Goal: Transaction & Acquisition: Purchase product/service

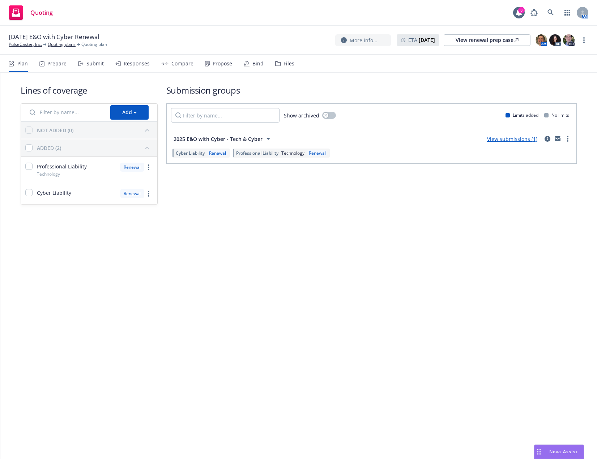
click at [249, 64] on div "Bind" at bounding box center [254, 63] width 20 height 17
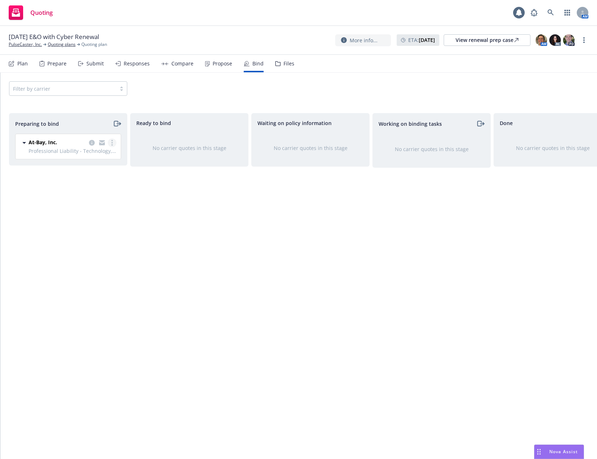
click at [113, 145] on link "more" at bounding box center [112, 142] width 9 height 9
click at [103, 160] on span "Complete preparation" at bounding box center [80, 157] width 71 height 7
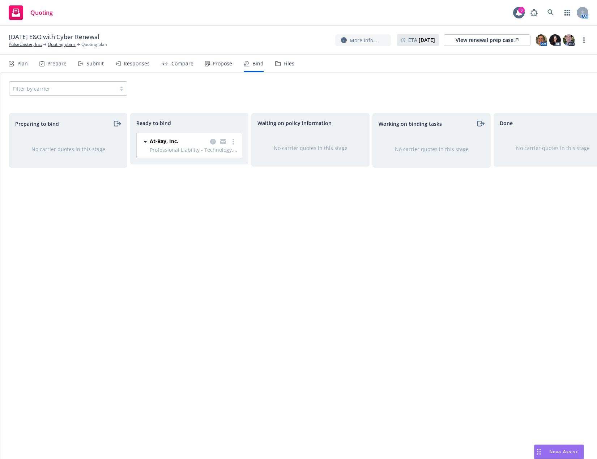
click at [153, 248] on div "Ready to bind At-Bay, Inc. Professional Liability - Technology, Cyber Liability…" at bounding box center [189, 278] width 118 height 331
drag, startPoint x: 278, startPoint y: 234, endPoint x: 232, endPoint y: 190, distance: 63.7
click at [275, 234] on div "Waiting on policy information No carrier quotes in this stage" at bounding box center [310, 278] width 118 height 331
click at [234, 139] on icon "more" at bounding box center [232, 142] width 1 height 6
click at [228, 157] on link "Log bind order" at bounding box center [204, 157] width 65 height 14
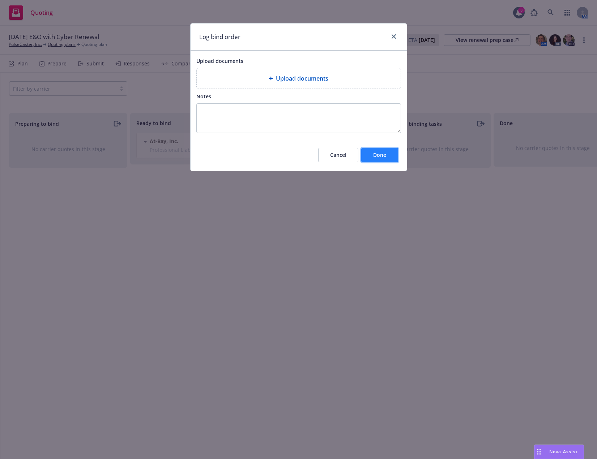
click at [378, 153] on span "Done" at bounding box center [379, 154] width 13 height 7
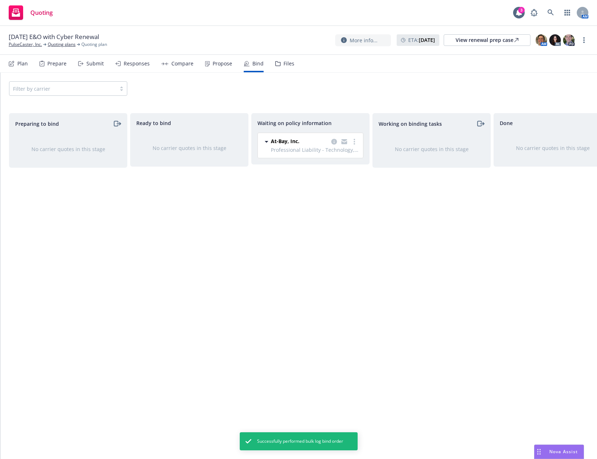
click at [349, 142] on div at bounding box center [344, 141] width 29 height 9
click at [360, 141] on div "At-Bay, Inc. Professional Liability - Technology, Cyber Liability 08/01/2025 - …" at bounding box center [310, 145] width 105 height 25
click at [352, 141] on link "more" at bounding box center [354, 141] width 9 height 9
click at [346, 156] on span "Create policies" at bounding box center [319, 156] width 53 height 7
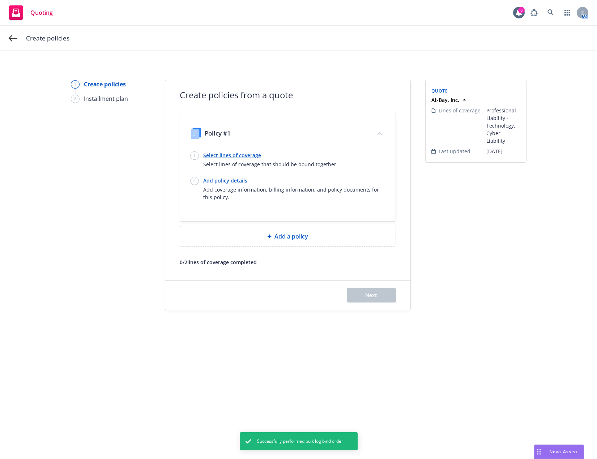
click at [227, 153] on link "Select lines of coverage" at bounding box center [270, 155] width 134 height 8
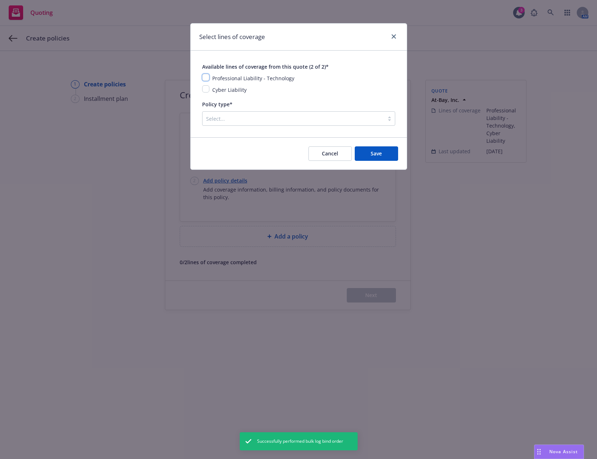
click at [207, 77] on input "checkbox" at bounding box center [205, 77] width 7 height 7
checkbox input "true"
click at [207, 88] on input "checkbox" at bounding box center [205, 88] width 7 height 7
checkbox input "true"
click at [217, 119] on div at bounding box center [293, 118] width 174 height 9
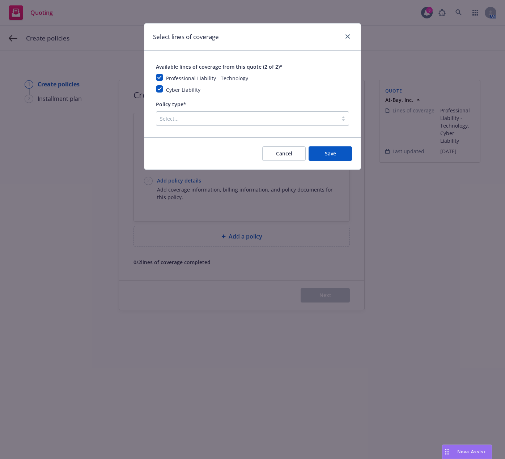
click at [258, 121] on div at bounding box center [247, 118] width 174 height 9
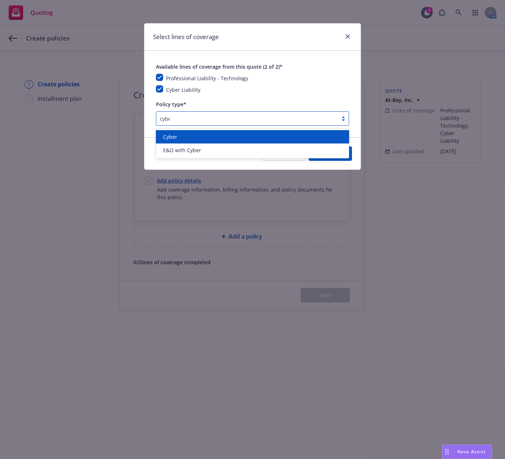
type input "cyber"
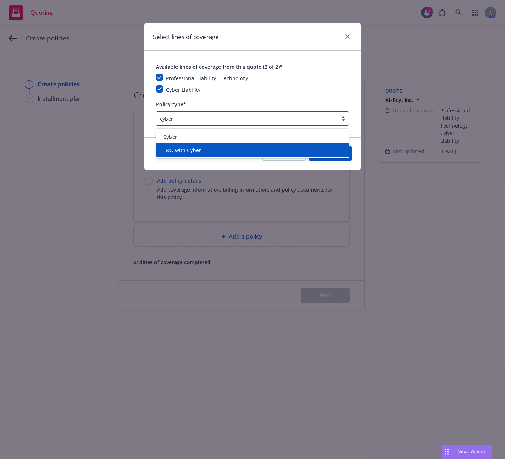
drag, startPoint x: 253, startPoint y: 141, endPoint x: 253, endPoint y: 146, distance: 5.1
click at [253, 146] on div "Cyber E&O with Cyber" at bounding box center [252, 144] width 193 height 30
click at [253, 146] on div "E&O with Cyber" at bounding box center [252, 150] width 184 height 8
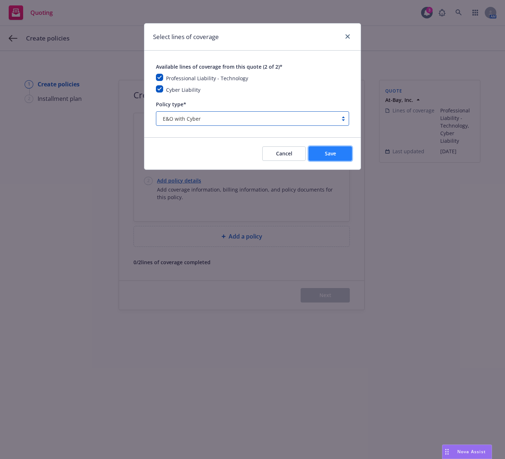
click at [342, 150] on button "Save" at bounding box center [329, 153] width 43 height 14
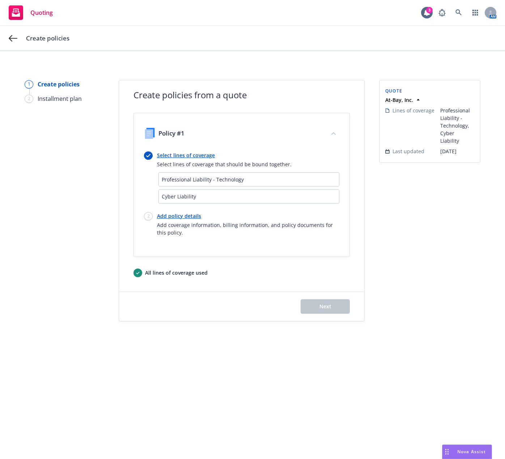
click at [171, 216] on link "Add policy details" at bounding box center [248, 216] width 182 height 8
select select "12"
select select "CA"
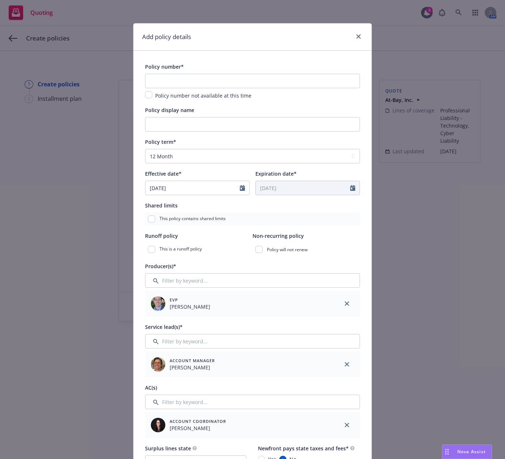
click at [249, 72] on div "Policy number* Policy number not available at this time" at bounding box center [252, 81] width 215 height 38
click at [249, 77] on input "text" at bounding box center [252, 81] width 215 height 14
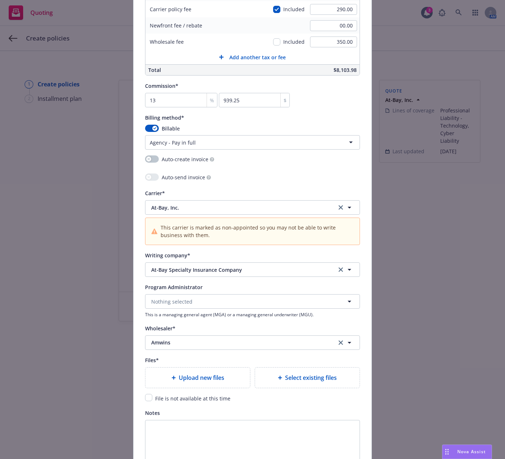
scroll to position [614, 0]
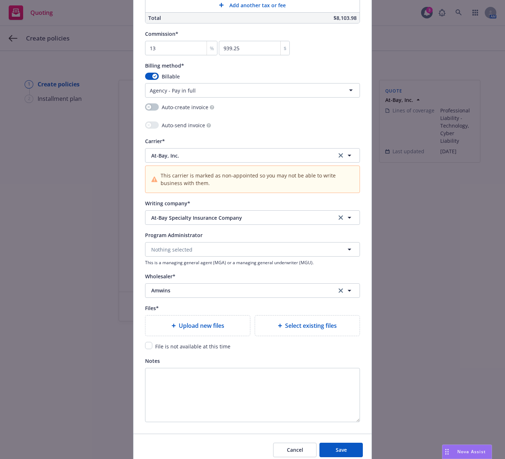
type input "AB-6709604-03"
click at [217, 321] on span "Upload new files" at bounding box center [202, 325] width 46 height 9
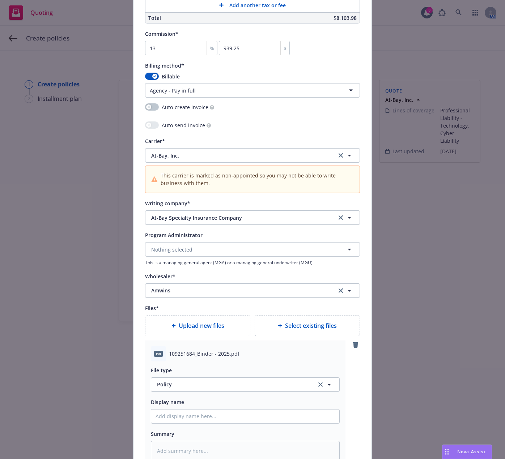
type textarea "x"
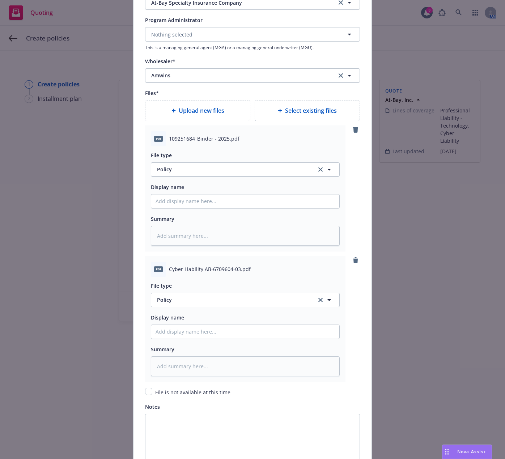
scroll to position [831, 0]
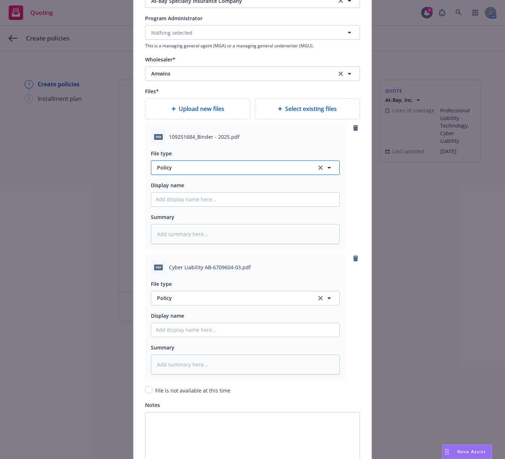
click at [262, 170] on span "Policy" at bounding box center [232, 168] width 151 height 8
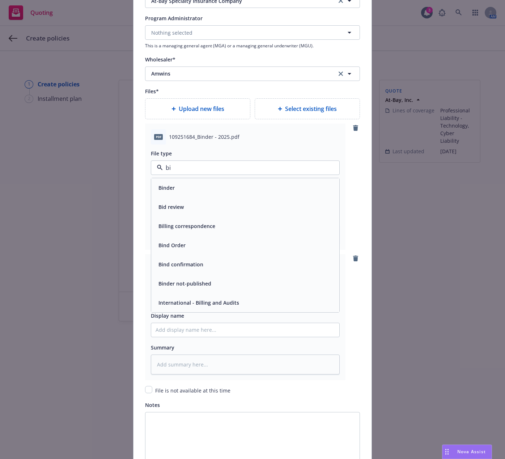
type input "bin"
click at [250, 185] on div "Binder" at bounding box center [244, 188] width 179 height 10
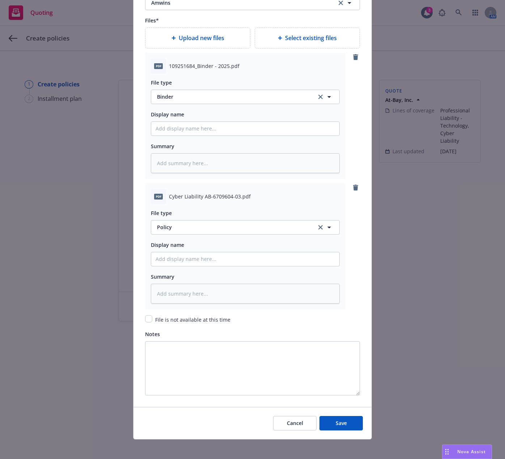
scroll to position [906, 0]
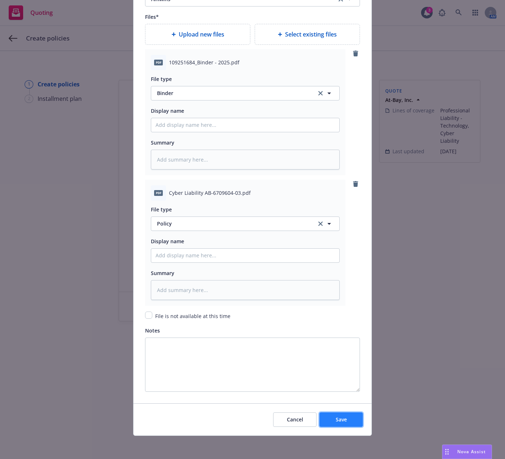
click at [328, 421] on button "Save" at bounding box center [340, 419] width 43 height 14
type textarea "x"
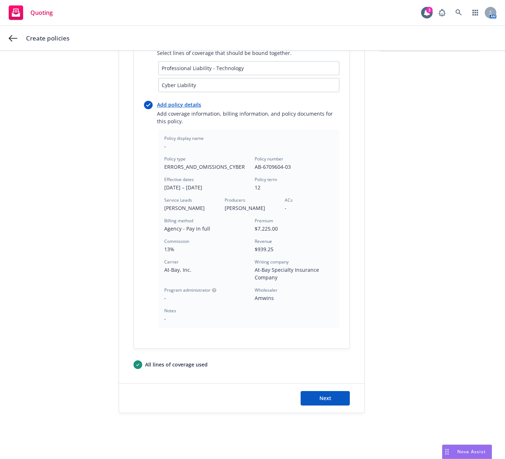
scroll to position [112, 0]
click at [324, 394] on span "Next" at bounding box center [325, 397] width 12 height 7
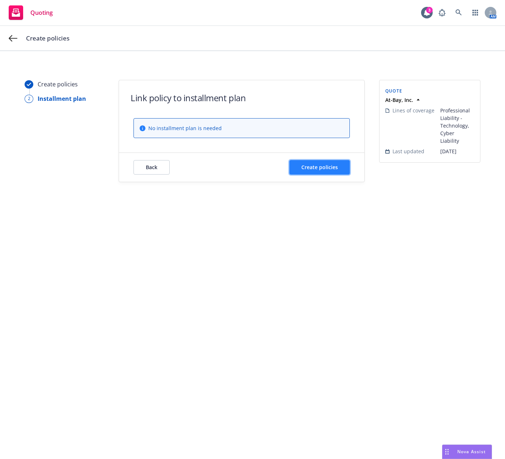
click at [318, 171] on button "Create policies" at bounding box center [319, 167] width 60 height 14
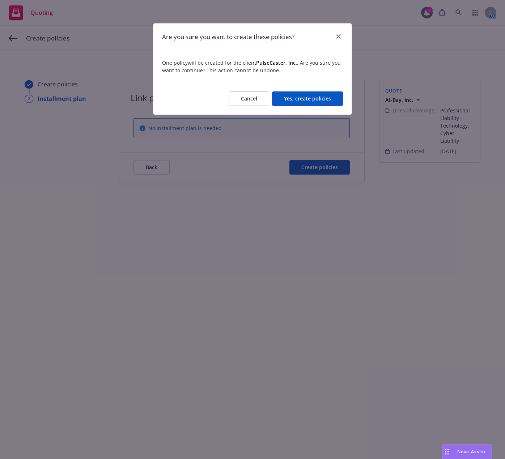
click at [314, 96] on button "Yes, create policies" at bounding box center [307, 98] width 71 height 14
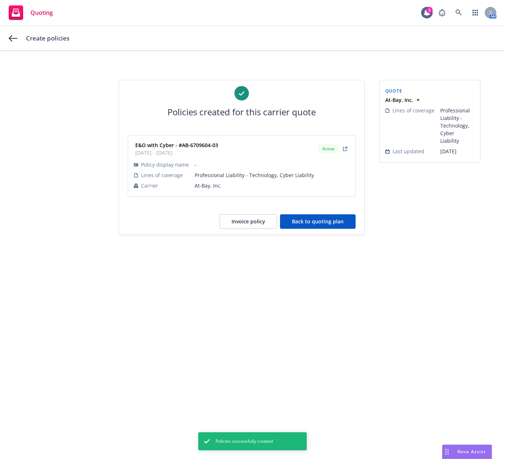
click at [295, 220] on button "Back to quoting plan" at bounding box center [318, 221] width 76 height 14
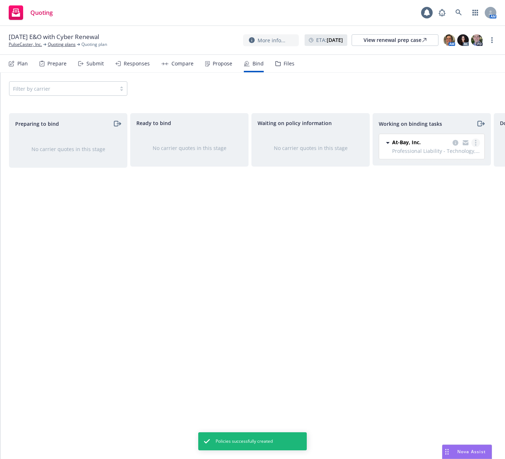
click at [475, 143] on circle "more" at bounding box center [475, 142] width 1 height 1
click at [447, 176] on link "Move to done" at bounding box center [446, 172] width 65 height 14
click at [492, 42] on circle "more" at bounding box center [491, 42] width 1 height 1
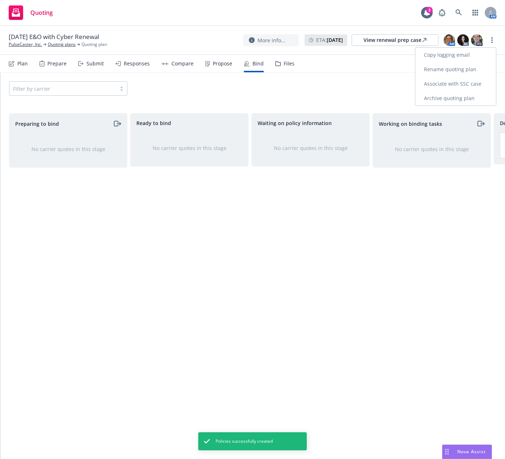
click at [459, 98] on link "Archive quoting plan" at bounding box center [455, 98] width 81 height 14
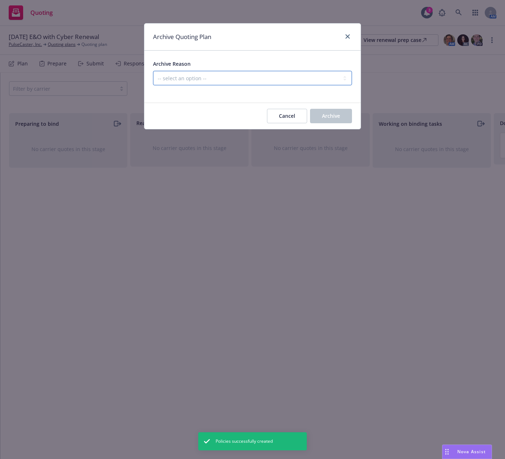
click at [246, 78] on select "-- select an option -- All policies in this renewal plan are auto-renewed Creat…" at bounding box center [252, 78] width 199 height 14
select select "ARCHIVED_RENEWAL_COMPLETED"
click at [153, 71] on select "-- select an option -- All policies in this renewal plan are auto-renewed Creat…" at bounding box center [252, 78] width 199 height 14
click at [323, 116] on span "Archive" at bounding box center [331, 115] width 18 height 7
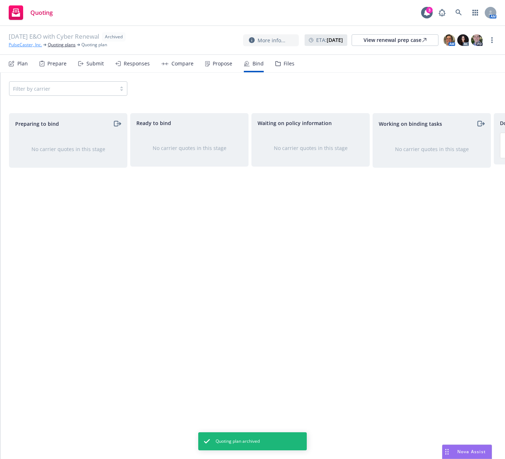
click at [30, 46] on link "PulseCaster, Inc." at bounding box center [25, 45] width 33 height 7
